Goal: Navigation & Orientation: Find specific page/section

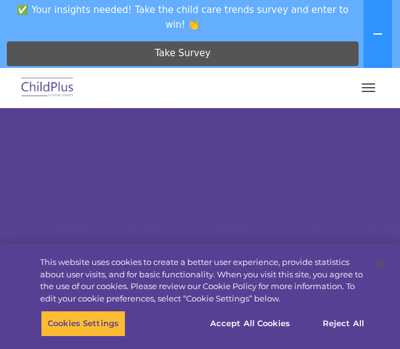
select select "MEDIUM"
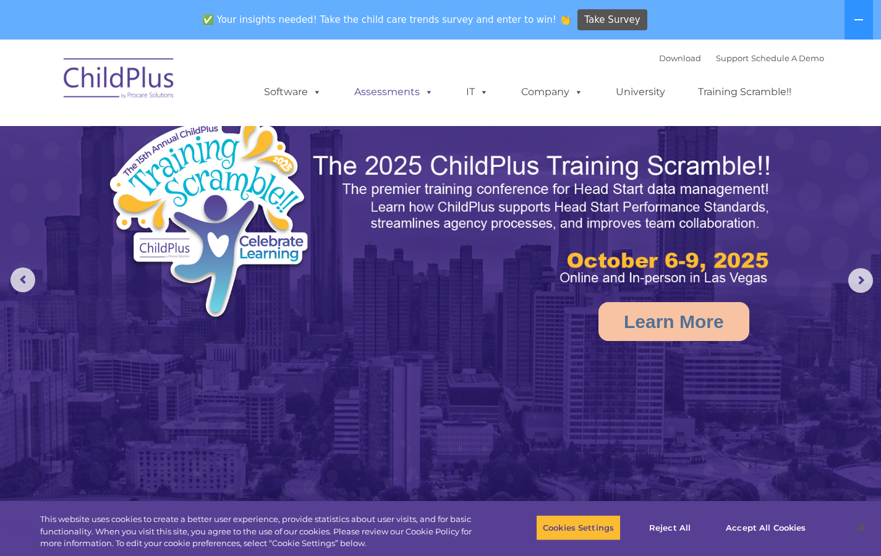
click at [399, 90] on link "Assessments" at bounding box center [394, 92] width 104 height 25
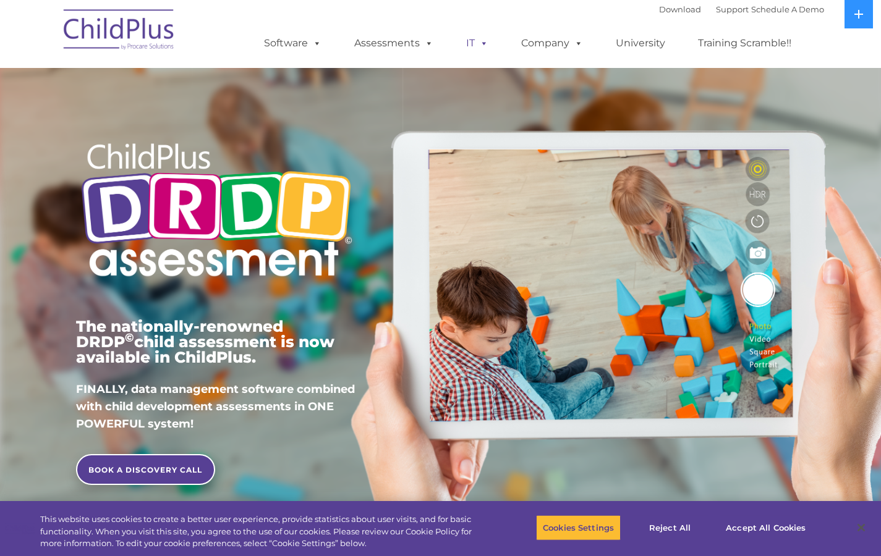
click at [486, 41] on span at bounding box center [482, 43] width 14 height 12
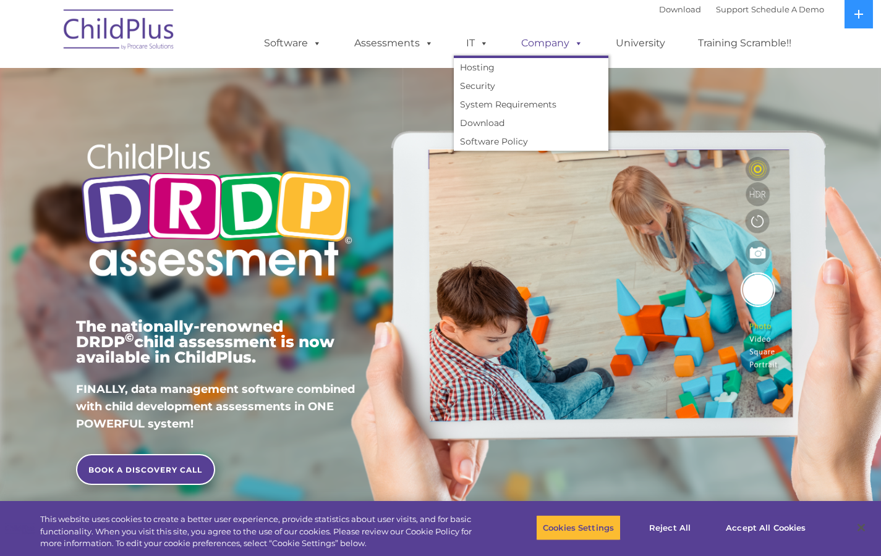
click at [552, 43] on link "Company" at bounding box center [552, 43] width 87 height 25
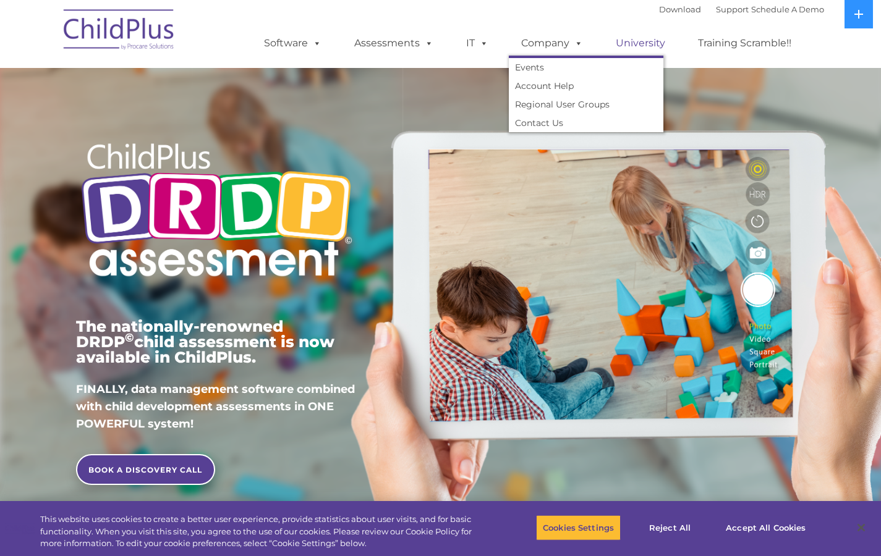
click at [619, 45] on link "University" at bounding box center [640, 43] width 74 height 25
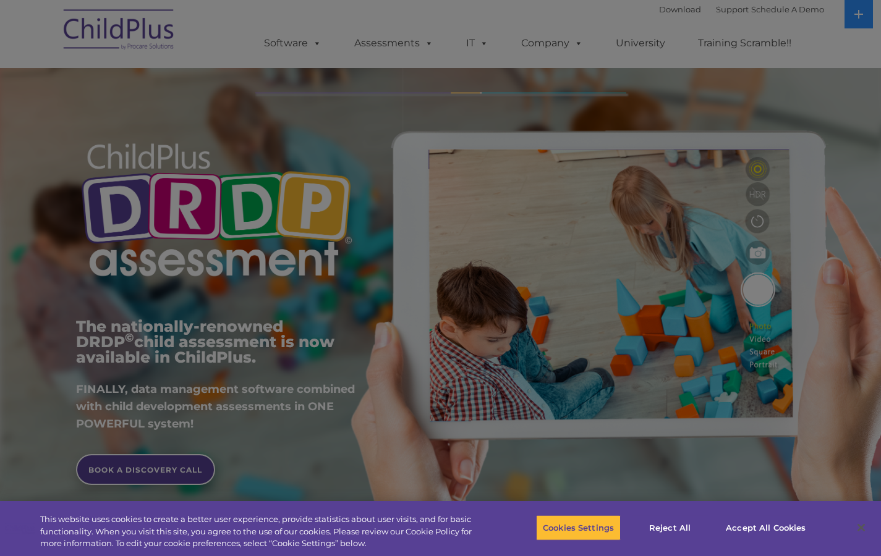
click at [637, 35] on div at bounding box center [440, 278] width 881 height 556
click at [640, 42] on div at bounding box center [440, 278] width 881 height 556
click at [721, 44] on div at bounding box center [440, 278] width 881 height 556
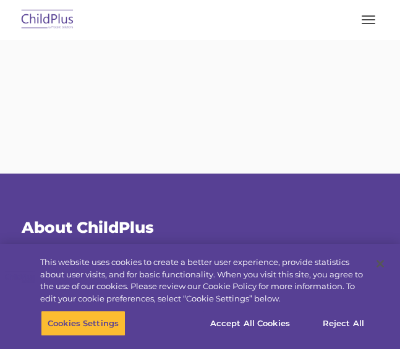
type input ""
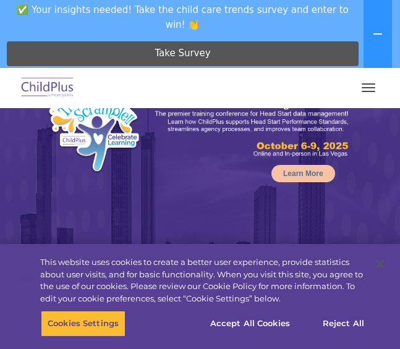
click at [371, 87] on button "button" at bounding box center [368, 88] width 26 height 20
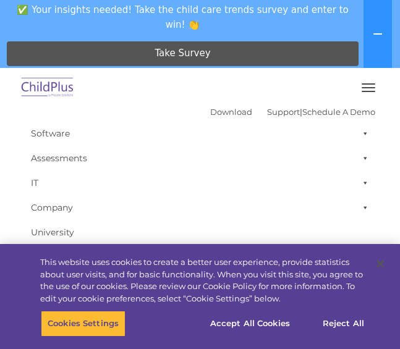
click at [395, 121] on nav "Download Support | Schedule A Demo  MENU MENU Software ChildPlus: The original…" at bounding box center [200, 171] width 400 height 207
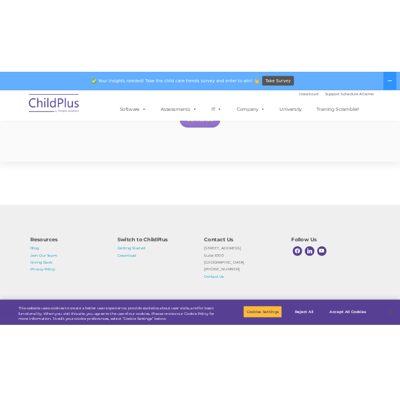
scroll to position [2553, 0]
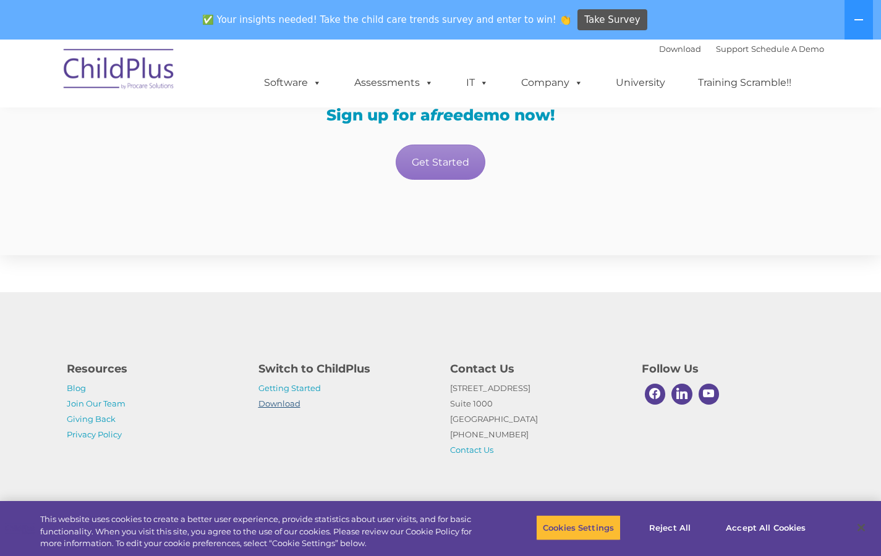
click at [285, 349] on link "Download" at bounding box center [279, 404] width 42 height 10
